Goal: Communication & Community: Ask a question

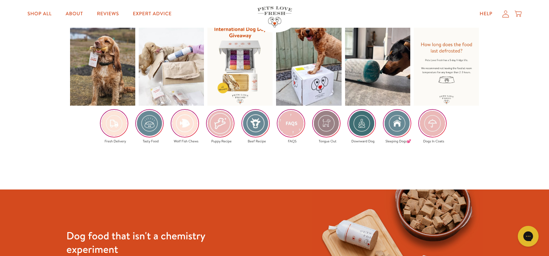
scroll to position [1345, 0]
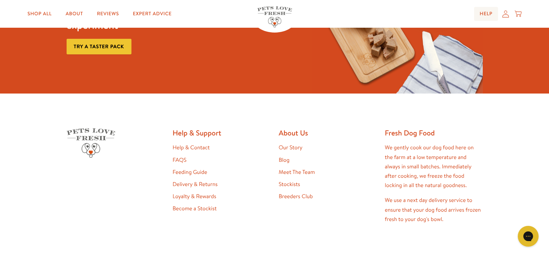
click at [487, 13] on link "Help" at bounding box center [486, 14] width 24 height 14
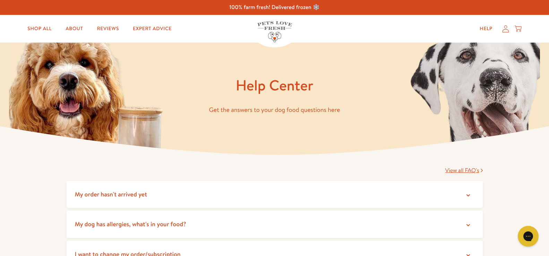
scroll to position [224, 0]
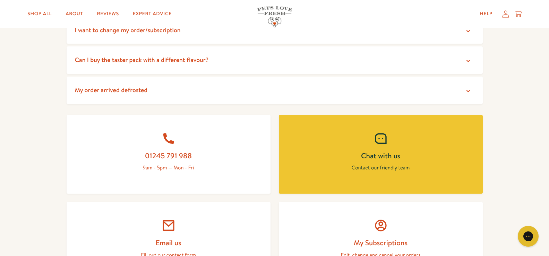
click at [380, 140] on icon at bounding box center [381, 139] width 14 height 14
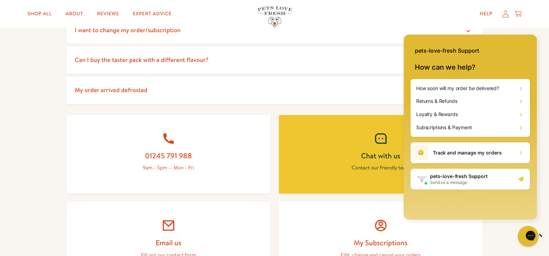
scroll to position [0, 0]
click at [172, 229] on icon at bounding box center [169, 226] width 14 height 14
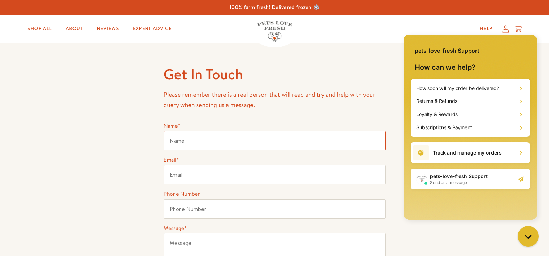
click at [197, 139] on input "Name *" at bounding box center [275, 140] width 222 height 19
type input "[PERSON_NAME]"
type input "[EMAIL_ADDRESS][DOMAIN_NAME]"
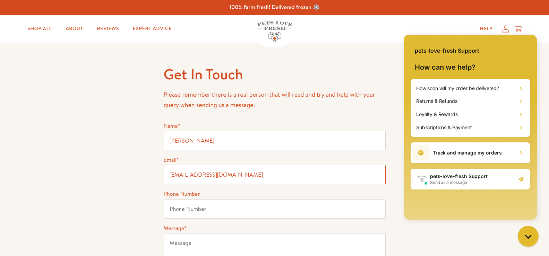
type input "01258837373"
click at [174, 242] on textarea "Message *" at bounding box center [275, 258] width 222 height 50
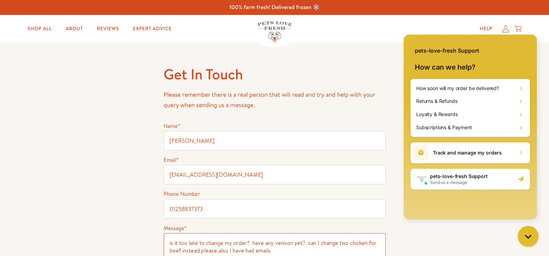
click at [216, 252] on textarea "is it too late to change my order? have any venison yet? can I change two chick…" at bounding box center [275, 258] width 222 height 50
click at [272, 251] on textarea "is it too late to change my order? have any venison yet? can I change two chick…" at bounding box center [275, 258] width 222 height 50
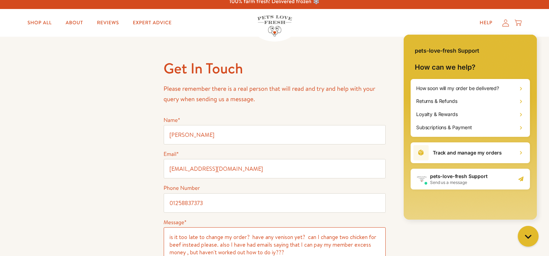
scroll to position [230, 0]
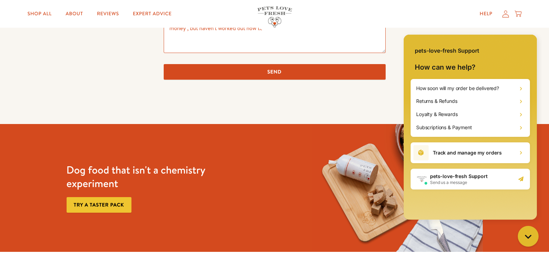
type textarea "is it too late to change my order? have any venison yet? can I change two chick…"
click at [274, 71] on input "Send" at bounding box center [275, 72] width 222 height 16
